Goal: Information Seeking & Learning: Learn about a topic

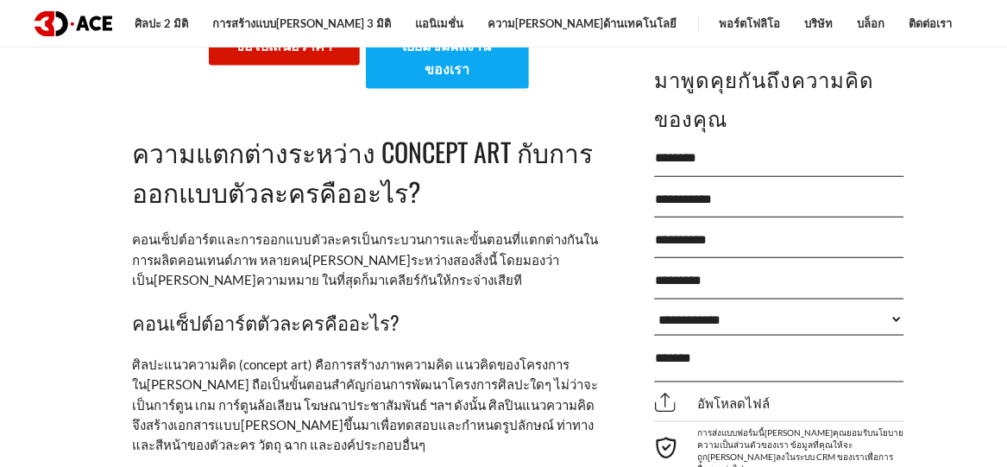
scroll to position [863, 0]
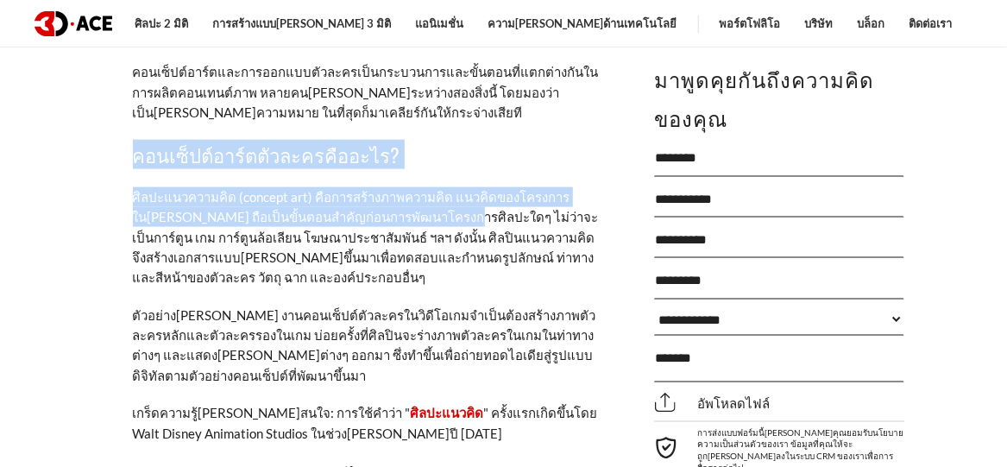
drag, startPoint x: 134, startPoint y: 154, endPoint x: 400, endPoint y: 225, distance: 276.0
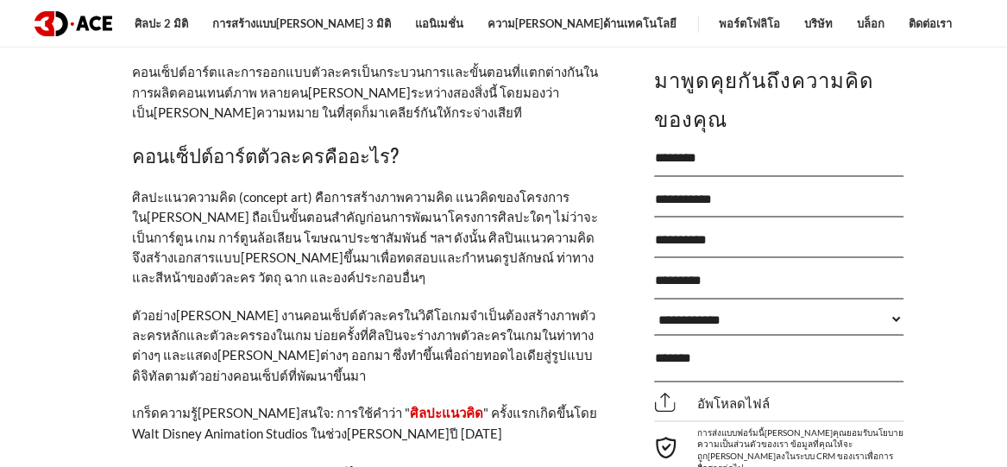
click at [210, 228] on p "ศิลปะแนวความคิด (concept art) คือการสร้างภาพความคิด แนวคิดของโครงการใน[PERSON_N…" at bounding box center [366, 237] width 466 height 101
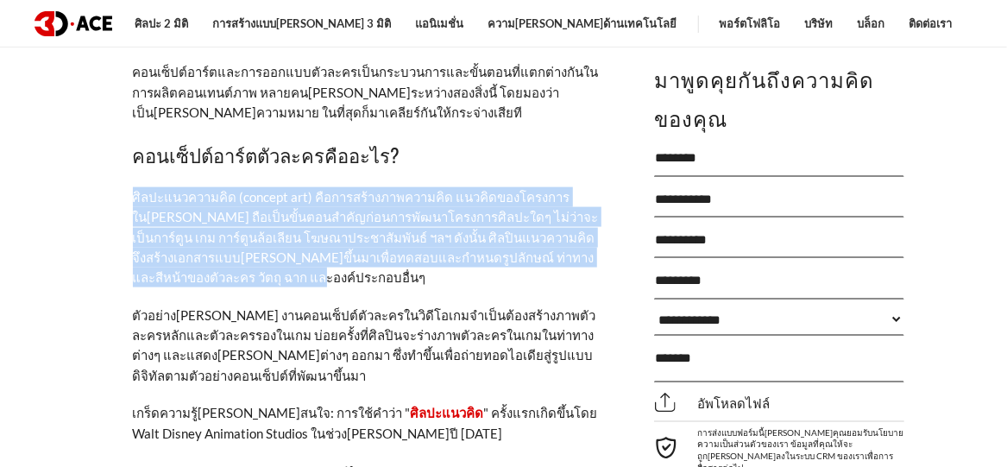
drag, startPoint x: 132, startPoint y: 194, endPoint x: 223, endPoint y: 275, distance: 121.6
click at [223, 275] on p "ศิลปะแนวความคิด (concept art) คือการสร้างภาพความคิด แนวคิดของโครงการใน[PERSON_N…" at bounding box center [366, 237] width 466 height 101
copy font "ศิลปะแนวความคิด (concept art) คือการสร้างภาพความคิด แนวคิดของโครงการใน[PERSON_N…"
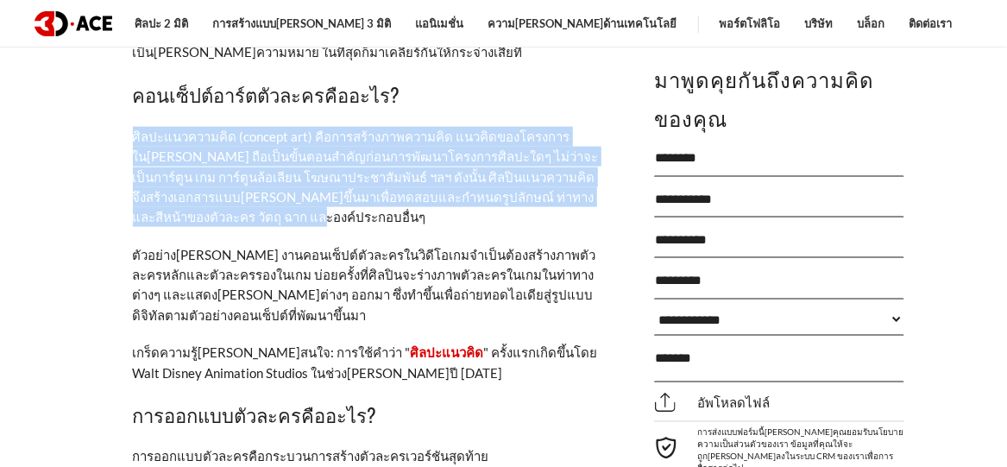
scroll to position [949, 0]
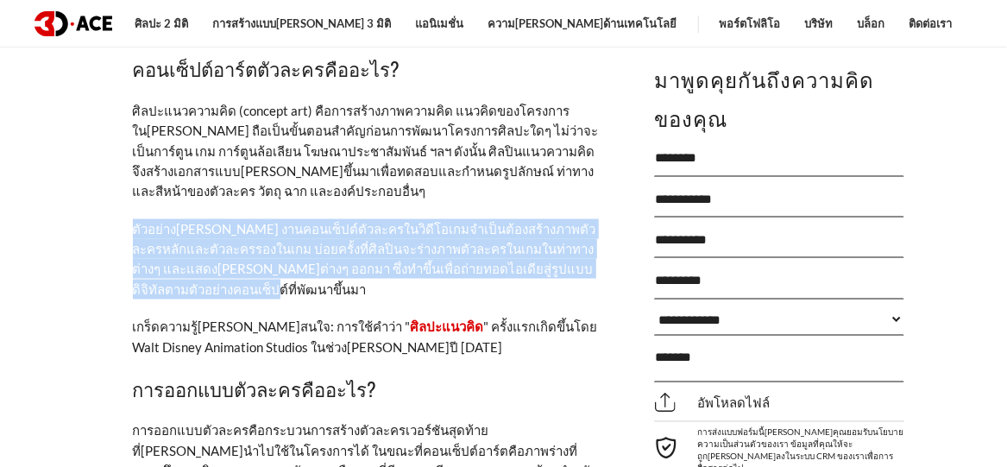
drag, startPoint x: 229, startPoint y: 294, endPoint x: 135, endPoint y: 227, distance: 115.6
click at [135, 227] on p "ตัวอย่าง[PERSON_NAME] งานคอนเซ็ปต์ตัวละครในวิดีโอเกมจำเป็นต้องสร้างภาพตัวละครหล…" at bounding box center [366, 259] width 466 height 81
click at [214, 277] on p "ตัวอย่าง[PERSON_NAME] งานคอนเซ็ปต์ตัวละครในวิดีโอเกมจำเป็นต้องสร้างภาพตัวละครหล…" at bounding box center [366, 259] width 466 height 81
click at [212, 280] on p "ตัวอย่าง[PERSON_NAME] งานคอนเซ็ปต์ตัวละครในวิดีโอเกมจำเป็นต้องสร้างภาพตัวละครหล…" at bounding box center [366, 259] width 466 height 81
drag, startPoint x: 207, startPoint y: 283, endPoint x: 199, endPoint y: 232, distance: 51.5
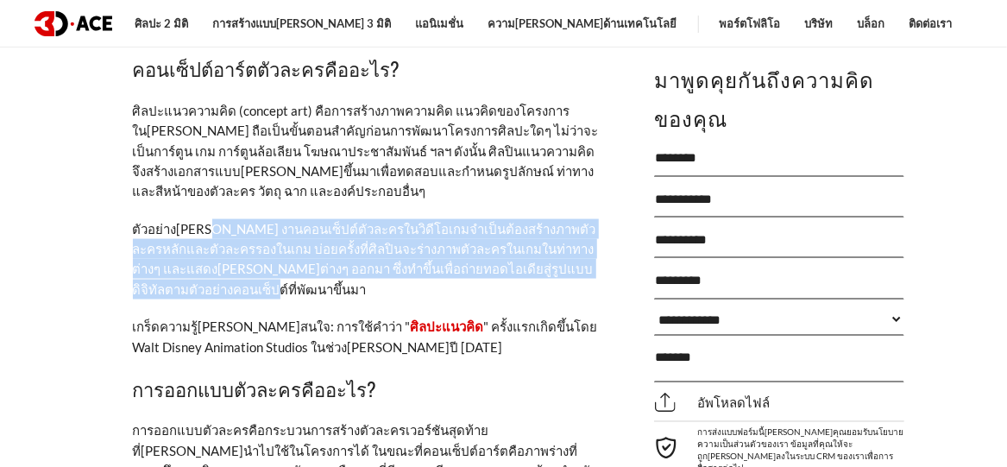
click at [199, 232] on p "ตัวอย่าง[PERSON_NAME] งานคอนเซ็ปต์ตัวละครในวิดีโอเกมจำเป็นต้องสร้างภาพตัวละครหล…" at bounding box center [366, 259] width 466 height 81
copy font "งานคอนเซ็ปต์ตัวละครในวิดีโอเกมจำเป็นต้องสร้างภาพตัวละครหลักและตัวละครรองในเกม บ…"
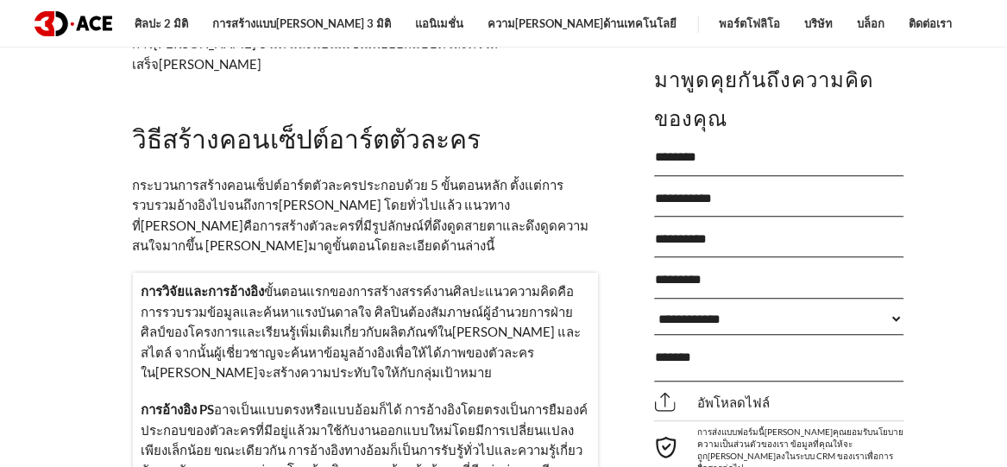
scroll to position [1639, 0]
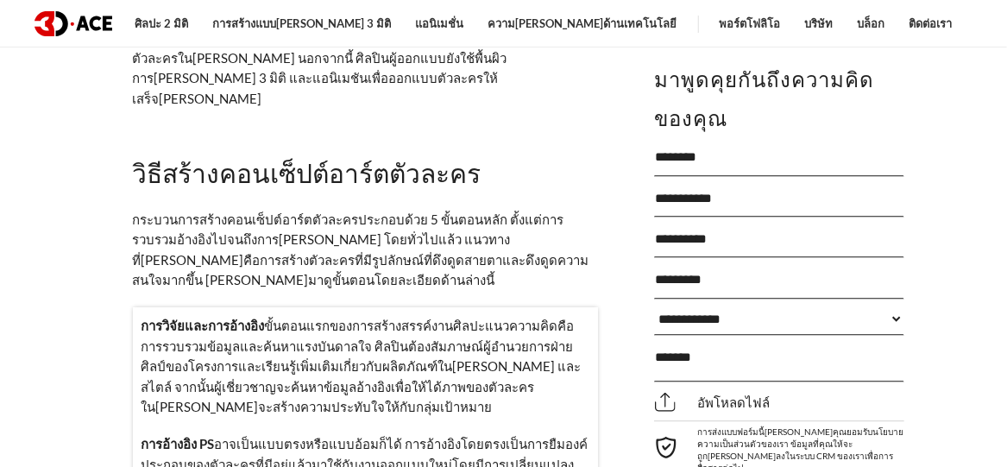
click at [279, 317] on font "ขั้นตอนแรกของการสร้างสรรค์งานศิลปะแนวความคิดคือการรวบรวมข้อมูลและค้นหาแรงบันดาล…" at bounding box center [361, 365] width 440 height 97
click at [361, 317] on font "ขั้นตอนแรกของการสร้างสรรค์งานศิลปะแนวความคิดคือการรวบรวมข้อมูลและค้นหาแรงบันดาล…" at bounding box center [361, 365] width 440 height 97
drag, startPoint x: 343, startPoint y: 242, endPoint x: 477, endPoint y: 246, distance: 133.7
click at [477, 317] on font "ขั้นตอนแรกของการสร้างสรรค์งานศิลปะแนวความคิดคือการรวบรวมข้อมูลและค้นหาแรงบันดาล…" at bounding box center [361, 365] width 440 height 97
click at [302, 317] on font "ขั้นตอนแรกของการสร้างสรรค์งานศิลปะแนวความคิดคือการรวบรวมข้อมูลและค้นหาแรงบันดาล…" at bounding box center [361, 365] width 440 height 97
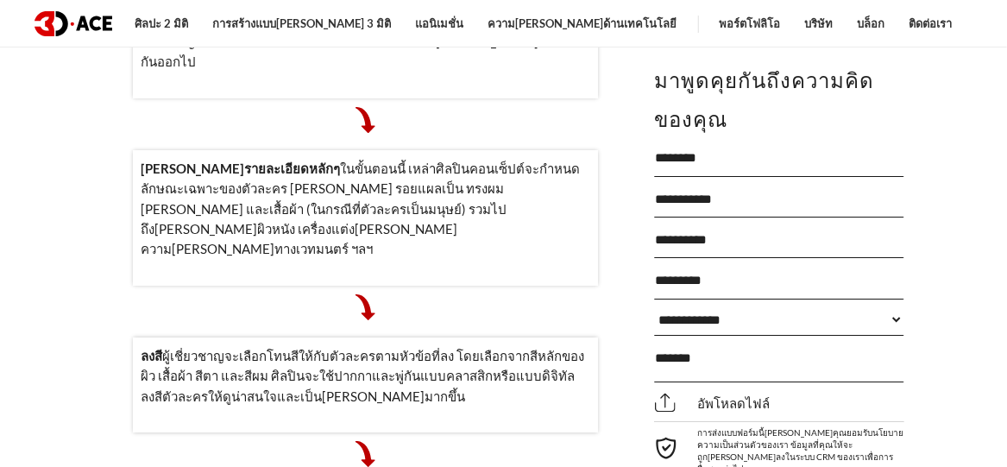
scroll to position [2243, 0]
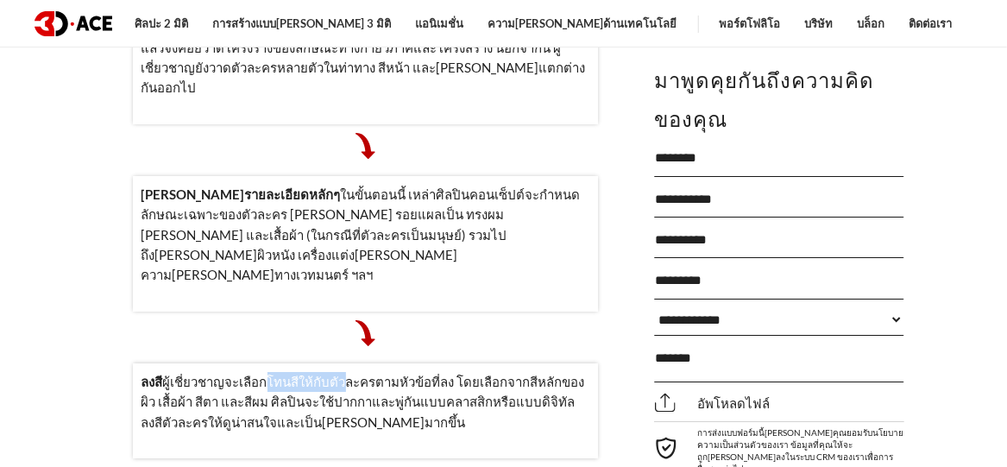
drag, startPoint x: 305, startPoint y: 223, endPoint x: 339, endPoint y: 225, distance: 33.7
click at [339, 373] on font "ผู้เชี่ยวชาญจะเลือกโทนสีให้กับตัวละครตามหัวข้อที่ลง โดยเลือกจากสีหลักของผิว เสื…" at bounding box center [362, 401] width 443 height 56
click at [287, 373] on font "ผู้เชี่ยวชาญจะเลือกโทนสีให้กับตัวละครตามหัวข้อที่ลง โดยเลือกจากสีหลักของผิว เสื…" at bounding box center [362, 401] width 443 height 56
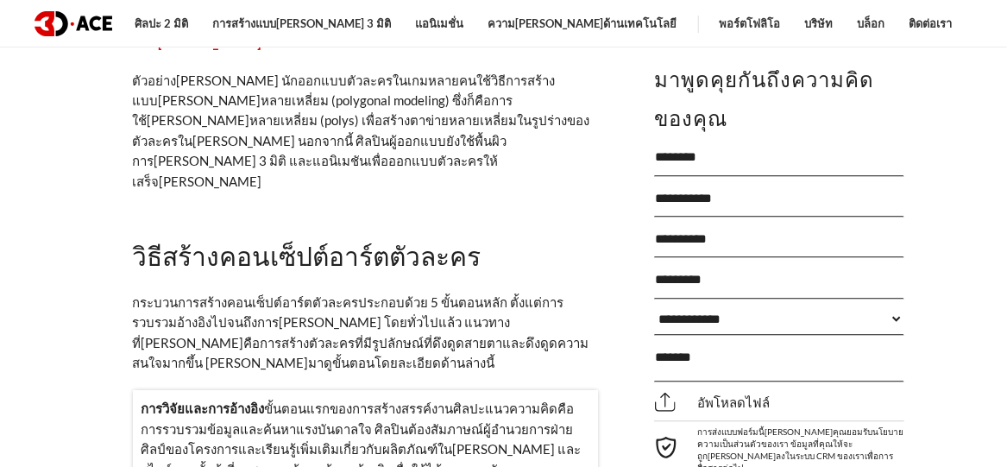
scroll to position [1553, 0]
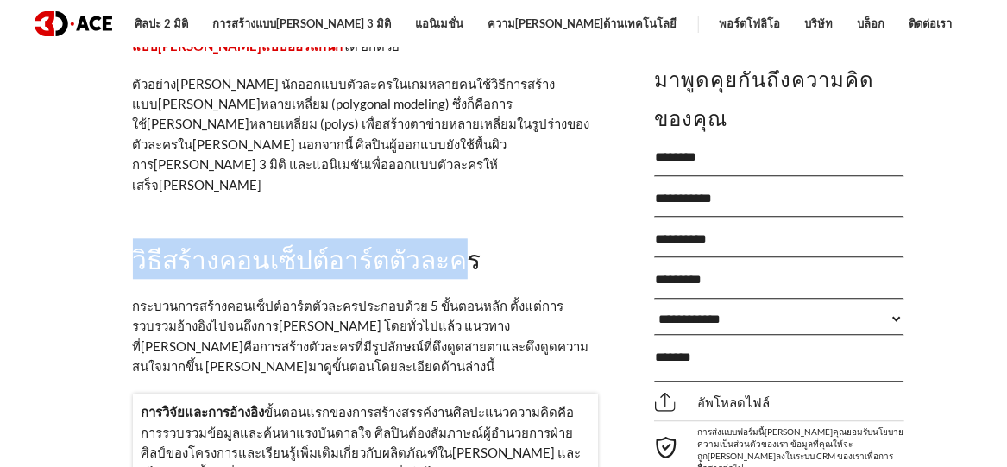
drag, startPoint x: 449, startPoint y: 181, endPoint x: 107, endPoint y: 185, distance: 341.6
click at [358, 238] on font "วิธีสร้างคอนเซ็ปต์อาร์ตตัวละคร" at bounding box center [307, 257] width 348 height 39
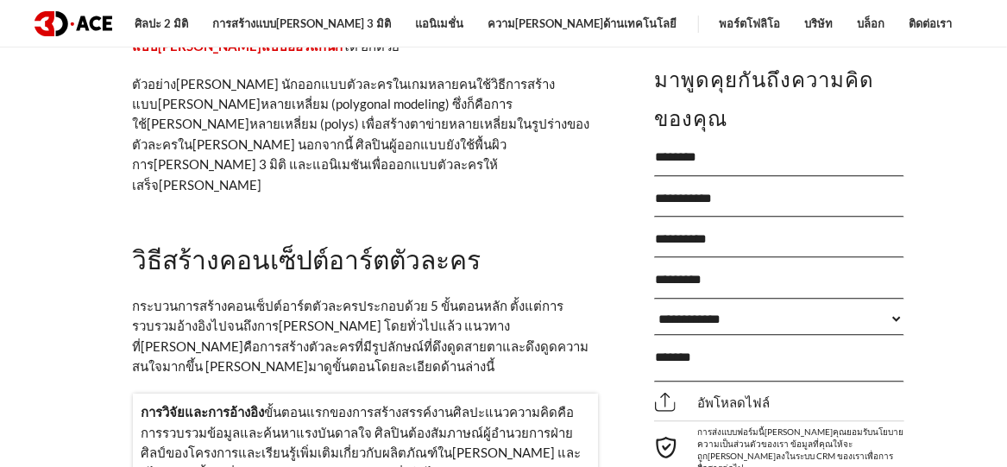
click at [457, 238] on h2 "วิธีสร้างคอนเซ็ปต์อาร์ตตัวละคร" at bounding box center [366, 258] width 466 height 41
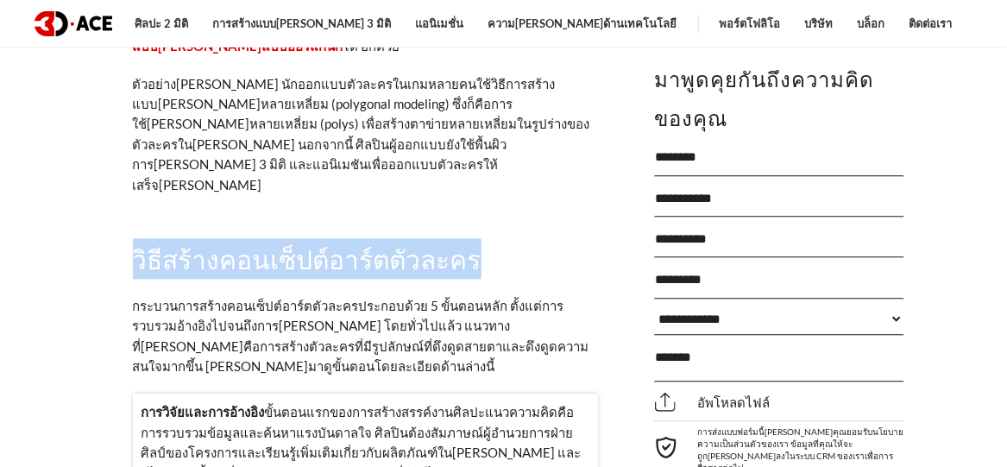
drag, startPoint x: 454, startPoint y: 182, endPoint x: 128, endPoint y: 187, distance: 326.1
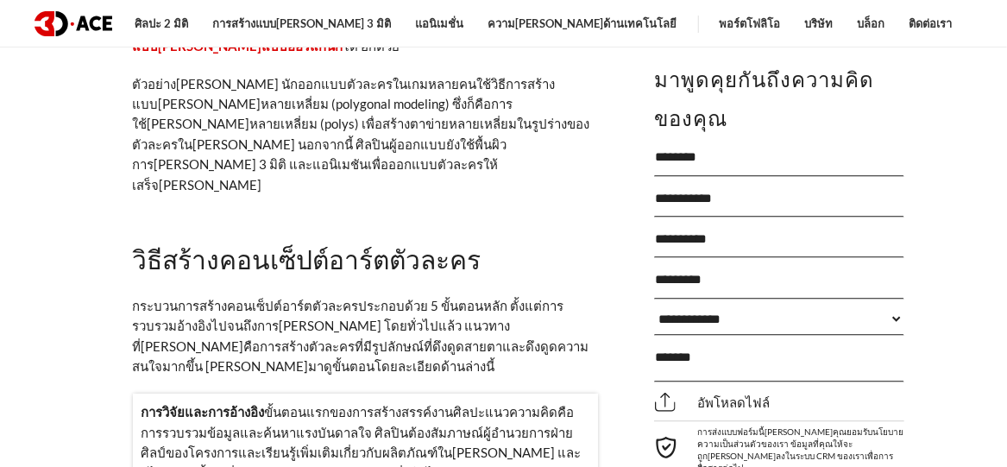
click at [174, 298] on font "กระบวนการสร้างคอนเซ็ปต์อาร์ตตัวละครประกอบด้วย 5 ขั้นตอนหลัก ตั้งแต่การรวบรวมอ้า…" at bounding box center [361, 336] width 456 height 76
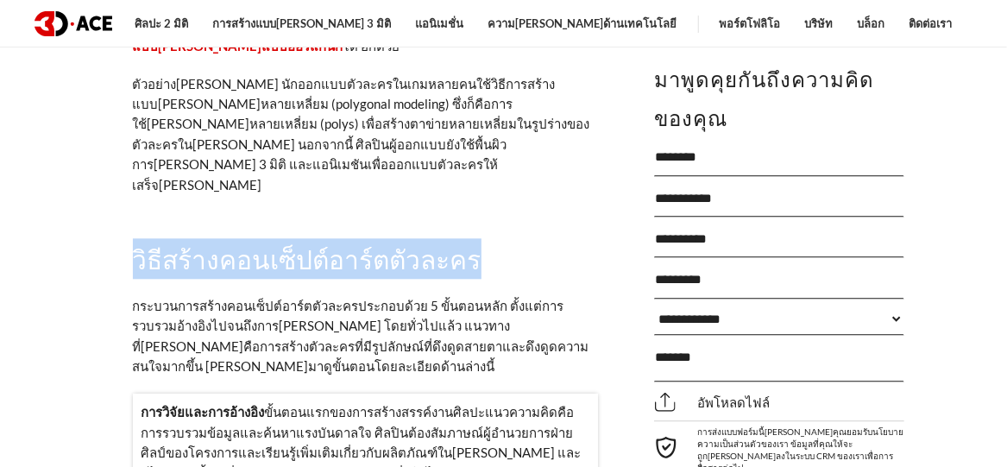
drag, startPoint x: 129, startPoint y: 174, endPoint x: 493, endPoint y: 183, distance: 364.1
copy font "วิธีสร้างคอนเซ็ปต์อาร์ตตัวละคร"
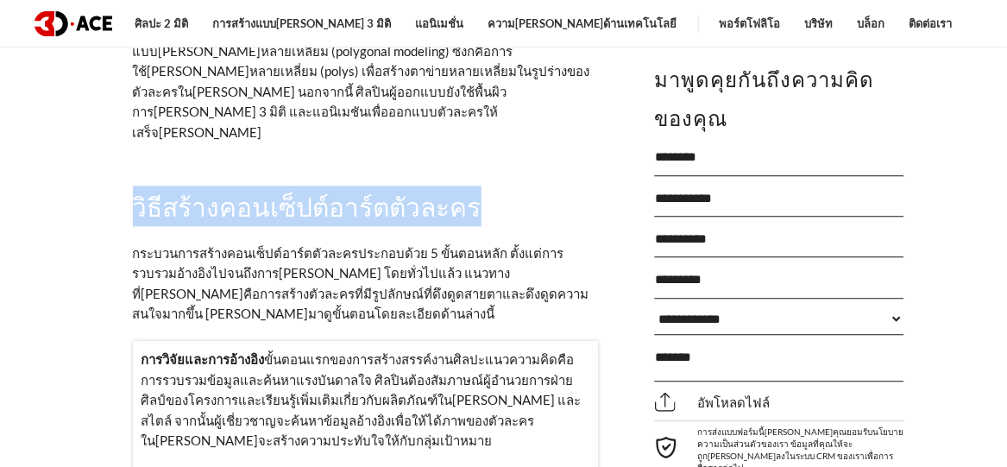
scroll to position [1639, 0]
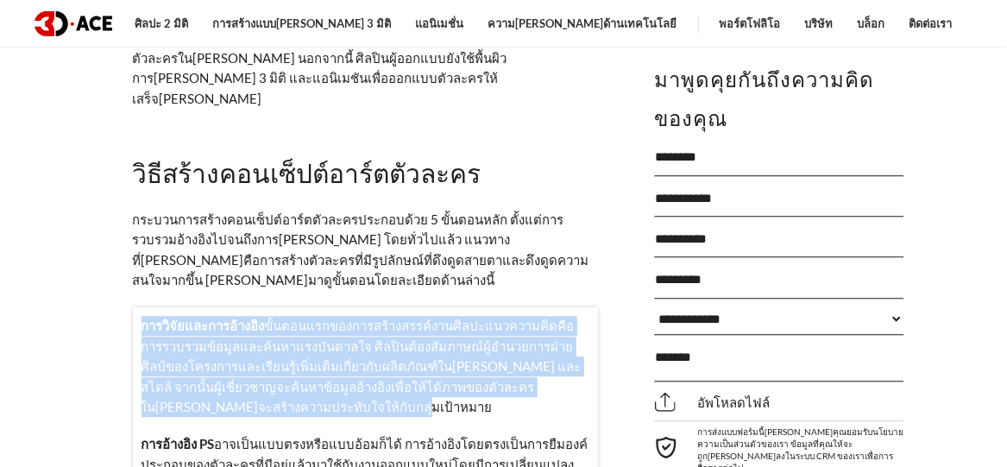
drag, startPoint x: 304, startPoint y: 309, endPoint x: 139, endPoint y: 225, distance: 185.5
click at [139, 307] on div "การวิจัยและการอ้างอิง ขั้นตอนแรกของการสร้างสรรค์งานศิลปะแนวความคิดคือการรวบรวมข…" at bounding box center [366, 424] width 466 height 234
copy p "การวิจัยและการอ้างอิง ขั้นตอนแรกของการสร้างสรรค์งานศิลปะแนวความคิดคือการรวบรวมข…"
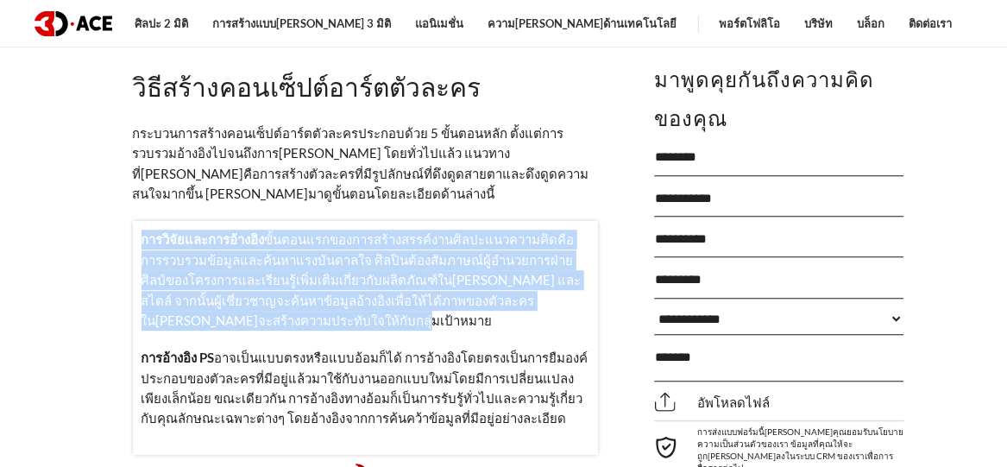
scroll to position [1811, 0]
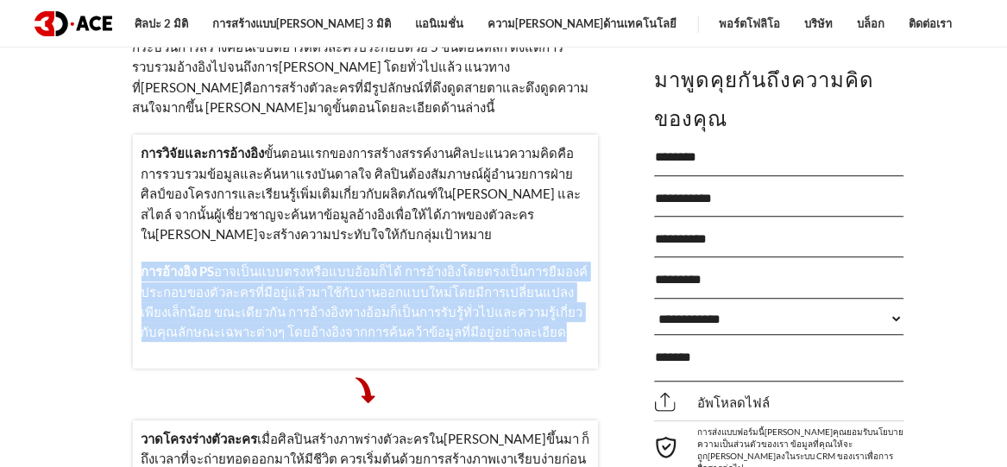
drag, startPoint x: 544, startPoint y: 235, endPoint x: 141, endPoint y: 174, distance: 408.3
click at [141, 261] on p "การอ้างอิง PS อาจเป็นแบบตรงหรือแบบอ้อมก็ได้ การอ้างอิงโดยตรงเป็นการยืมองค์ประกอ…" at bounding box center [365, 301] width 449 height 81
copy p "การอ้างอิง PS อาจเป็นแบบตรงหรือแบบอ้อมก็ได้ การอ้างอิงโดยตรงเป็นการยืมองค์ประกอ…"
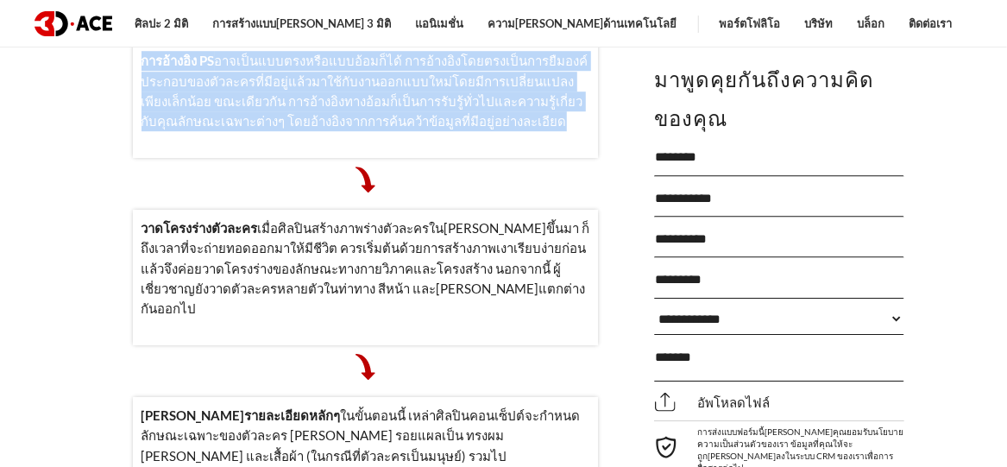
scroll to position [2070, 0]
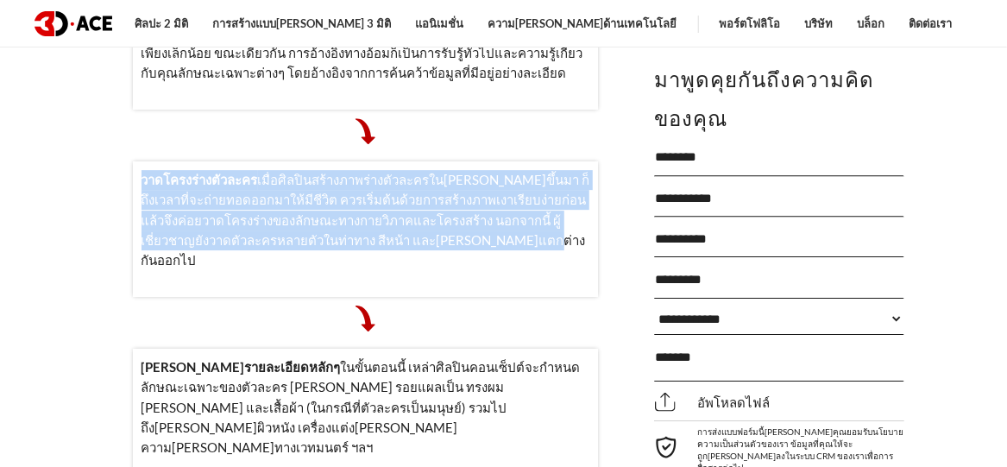
drag, startPoint x: 411, startPoint y: 129, endPoint x: 131, endPoint y: 82, distance: 283.5
copy p "วาดโครงร่างตัวละคร เมื่อศิลปินสร้างภาพร่างตัวละครใน[PERSON_NAME]ขึ้นมา ก็ถึงเวล…"
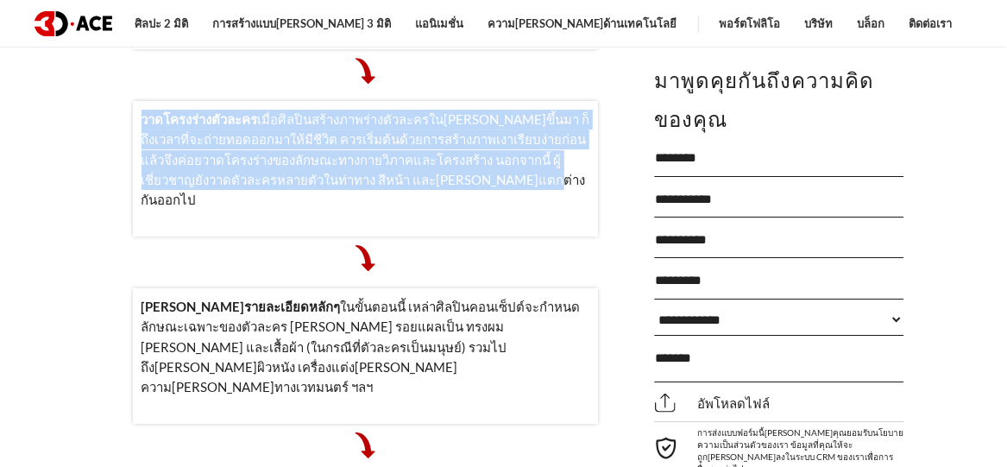
scroll to position [2156, 0]
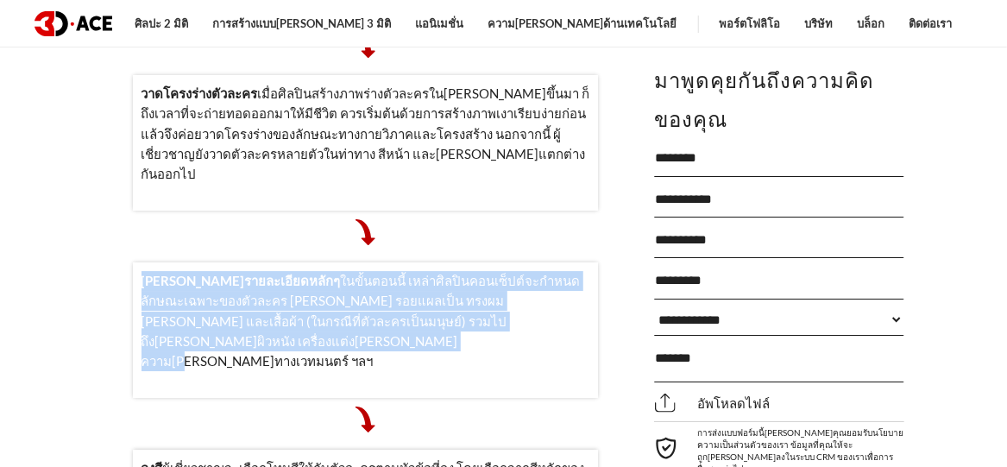
drag, startPoint x: 586, startPoint y: 204, endPoint x: 116, endPoint y: 160, distance: 471.3
copy p "[PERSON_NAME]รายละเอียดหลักๆ ในขั้นตอนนี้ เหล่าศิลปินคอนเซ็ปต์จะกำหนดลักษณะเฉพา…"
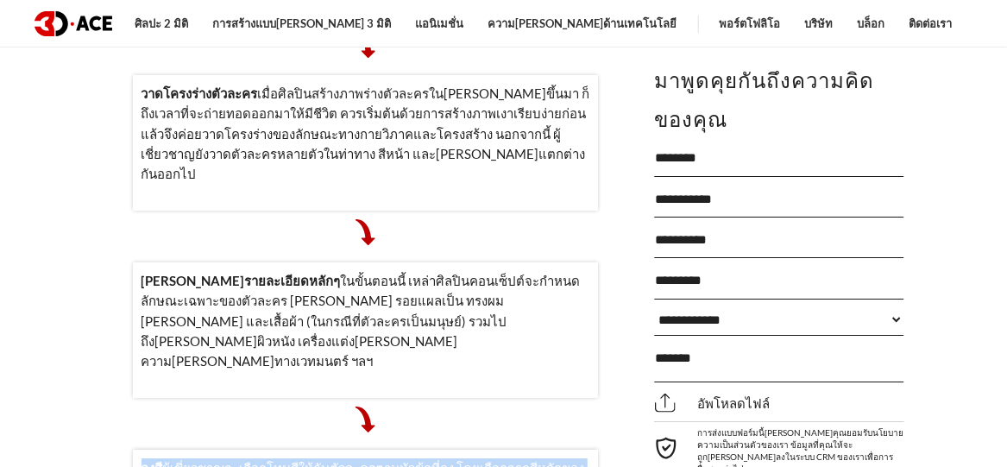
drag, startPoint x: 380, startPoint y: 336, endPoint x: 140, endPoint y: 312, distance: 241.8
drag, startPoint x: 230, startPoint y: 337, endPoint x: 241, endPoint y: 336, distance: 10.5
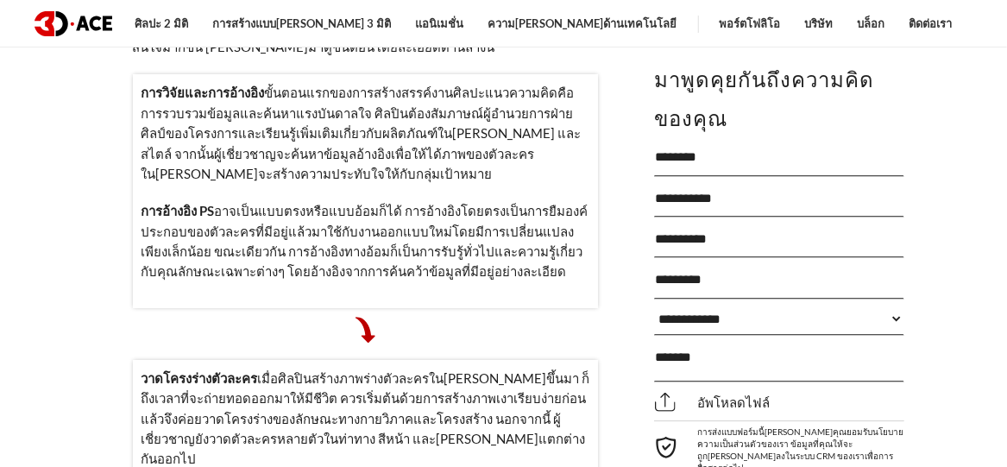
scroll to position [1898, 0]
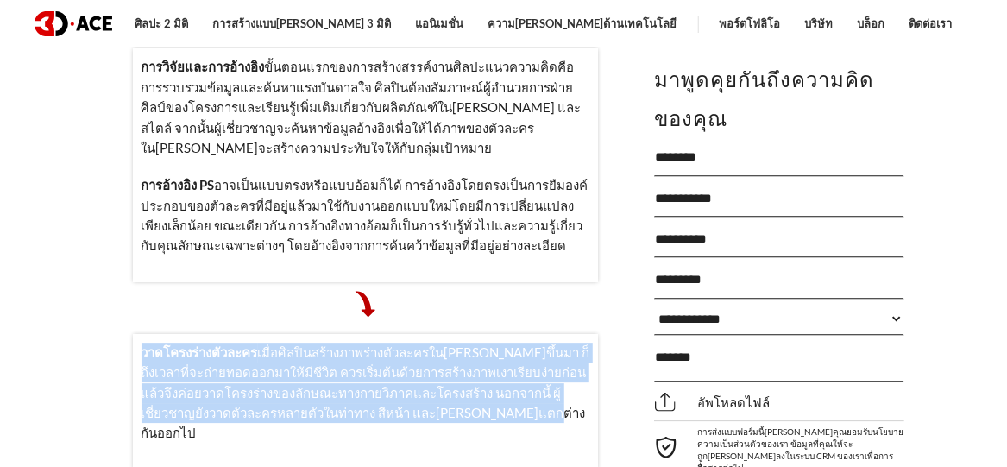
drag, startPoint x: 453, startPoint y: 312, endPoint x: 135, endPoint y: 248, distance: 324.8
click at [135, 334] on div "วาดโครงร่างตัวละคร เมื่อศิลปินสร้างภาพร่างตัวละครใน[PERSON_NAME]ขึ้นมา ก็ถึงเวล…" at bounding box center [366, 401] width 466 height 135
copy p "วาดโครงร่างตัวละคร เมื่อศิลปินสร้างภาพร่างตัวละครใน[PERSON_NAME]ขึ้นมา ก็ถึงเวล…"
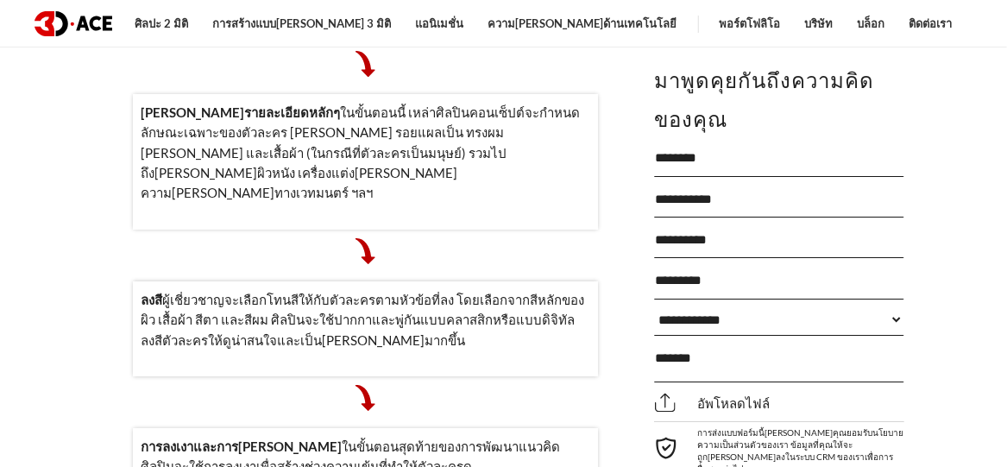
scroll to position [2329, 0]
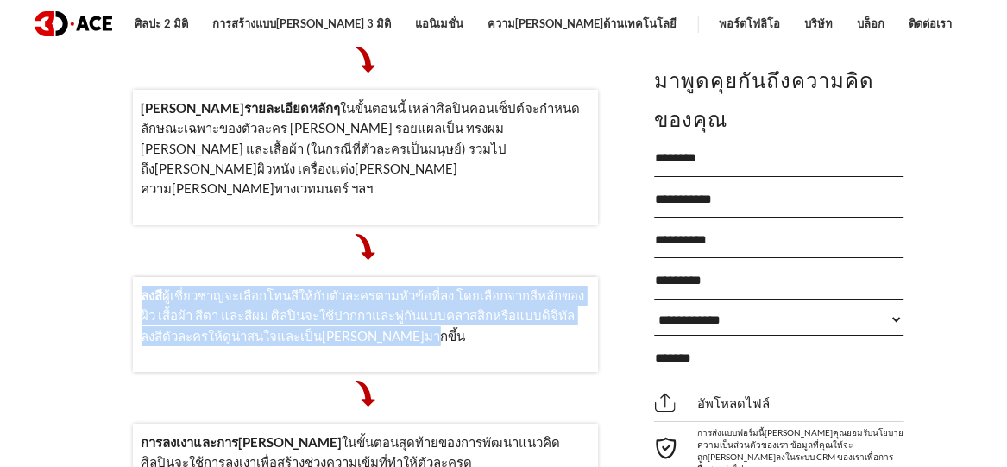
drag, startPoint x: 373, startPoint y: 174, endPoint x: 139, endPoint y: 135, distance: 237.1
click at [139, 277] on div "ลงสี ผู้เชี่ยวชาญจะเลือกโทนสีให้กับตัวละครตามหัวข้อที่ลง โดยเลือกจากสีหลักของผิ…" at bounding box center [366, 324] width 466 height 95
copy p "ลงสี ผู้เชี่ยวชาญจะเลือกโทนสีให้กับตัวละครตามหัวข้อที่ลง โดยเลือกจากสีหลักของผิ…"
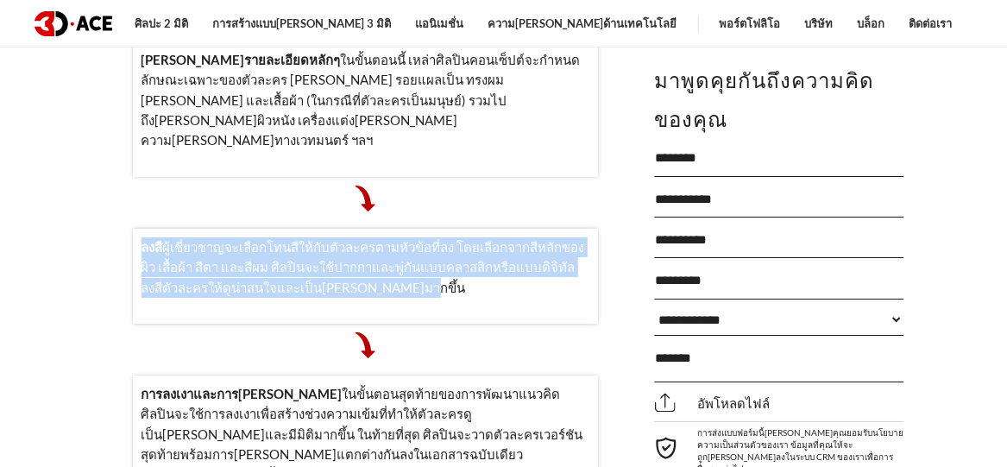
scroll to position [2415, 0]
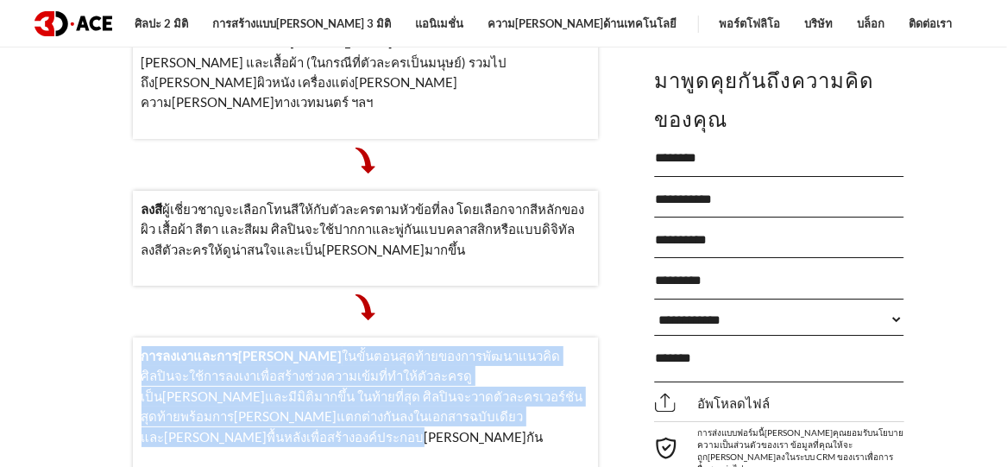
drag, startPoint x: 538, startPoint y: 254, endPoint x: 140, endPoint y: 190, distance: 403.6
click at [140, 337] on div "การลงเงาและการ[PERSON_NAME] ในขั้นตอนสุดท้ายของการพัฒนาแนวคิด ศิลปินจะใช้การลงเ…" at bounding box center [366, 404] width 466 height 135
copy p "การลงเงาและการ[PERSON_NAME] ในขั้นตอนสุดท้ายของการพัฒนาแนวคิด ศิลปินจะใช้การลงเ…"
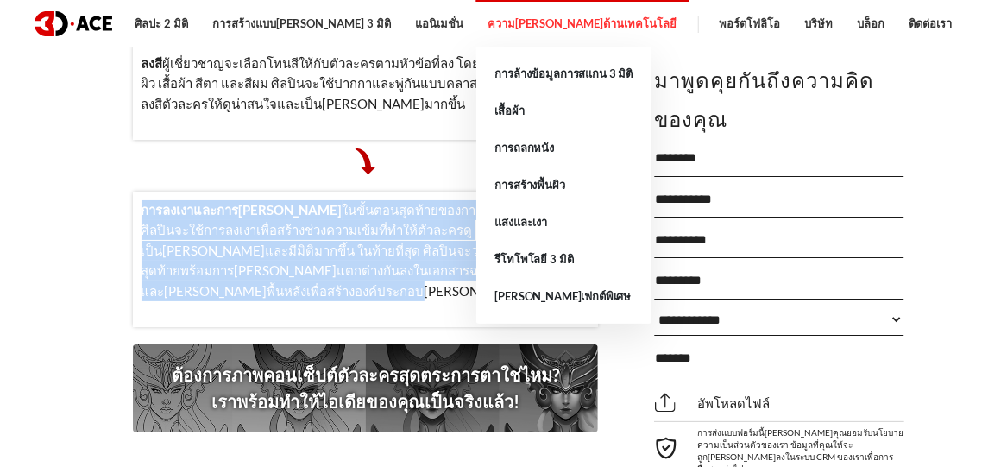
scroll to position [2588, 0]
